Goal: Check status: Check status

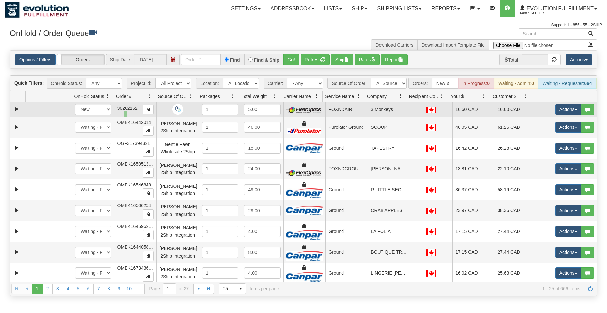
drag, startPoint x: 124, startPoint y: 111, endPoint x: 127, endPoint y: 116, distance: 6.2
click at [127, 116] on td "30262162" at bounding box center [135, 109] width 42 height 15
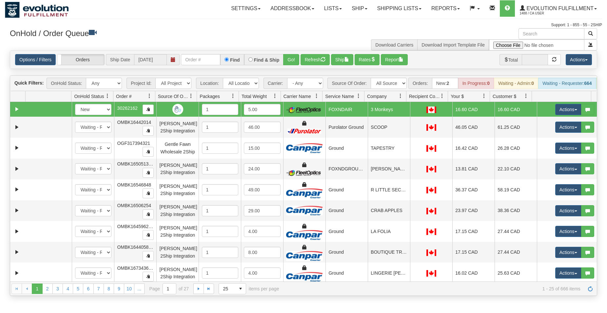
click at [217, 44] on div "OnHold / Order Queue Download Carriers Download Import Template File" at bounding box center [303, 39] width 597 height 22
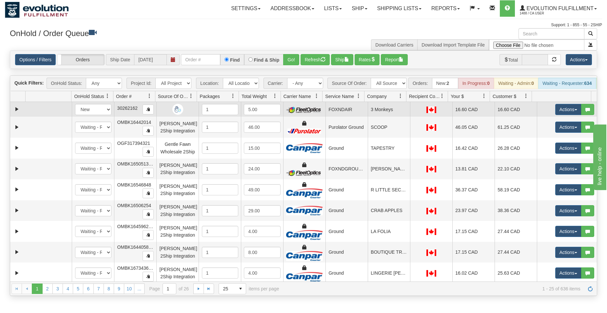
click at [174, 113] on img at bounding box center [177, 109] width 11 height 11
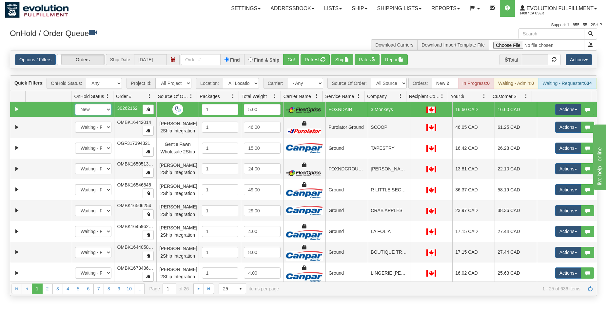
click at [75, 104] on select "New In Progress Waiting - Admin Waiting - Requester Ready to Ship" at bounding box center [93, 109] width 36 height 11
click at [202, 56] on input "text" at bounding box center [200, 59] width 39 height 11
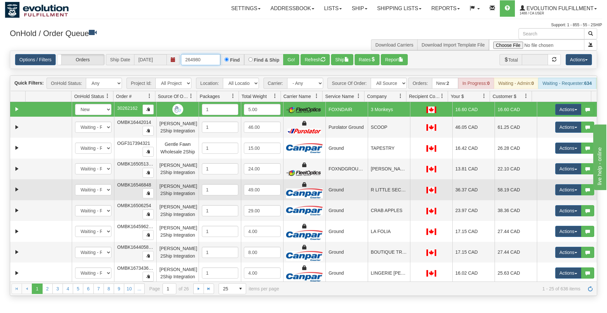
type input "264980"
